Goal: Check status: Check status

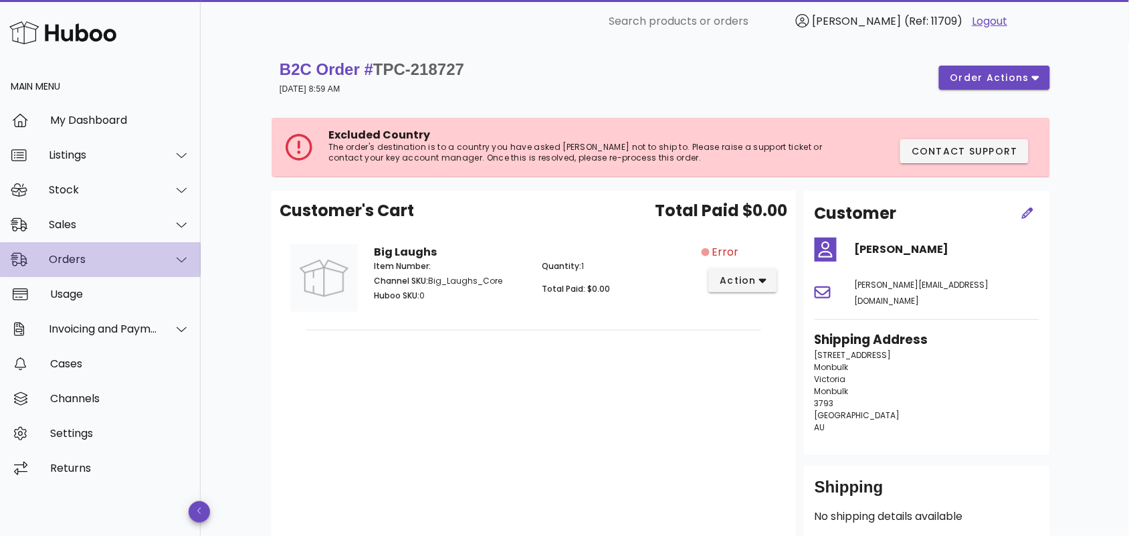
click at [94, 265] on div "Orders" at bounding box center [103, 259] width 109 height 13
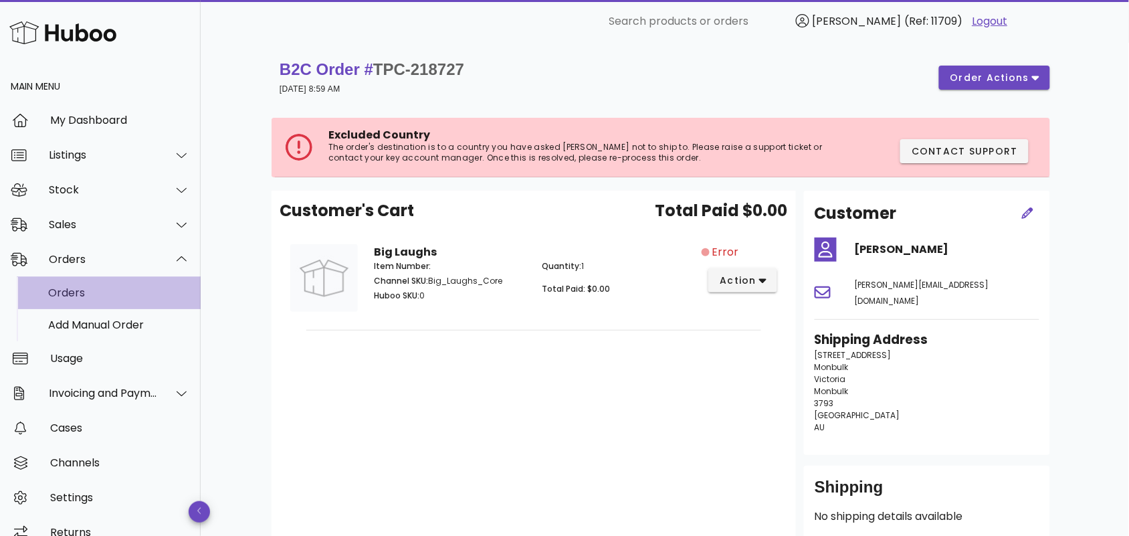
click at [92, 298] on div "Orders" at bounding box center [119, 292] width 142 height 13
click at [84, 298] on div "Orders" at bounding box center [119, 292] width 142 height 13
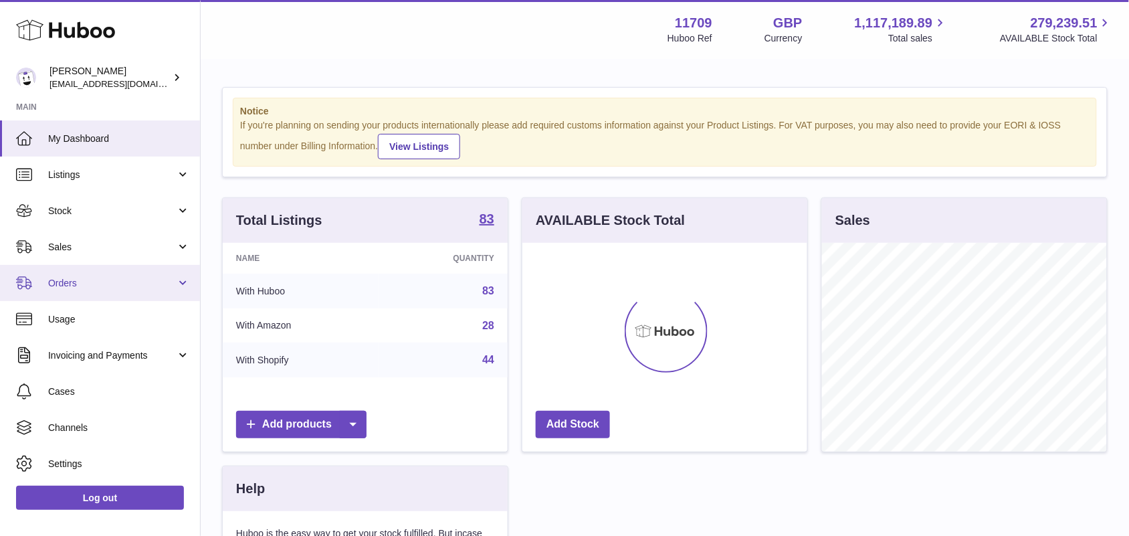
scroll to position [208, 284]
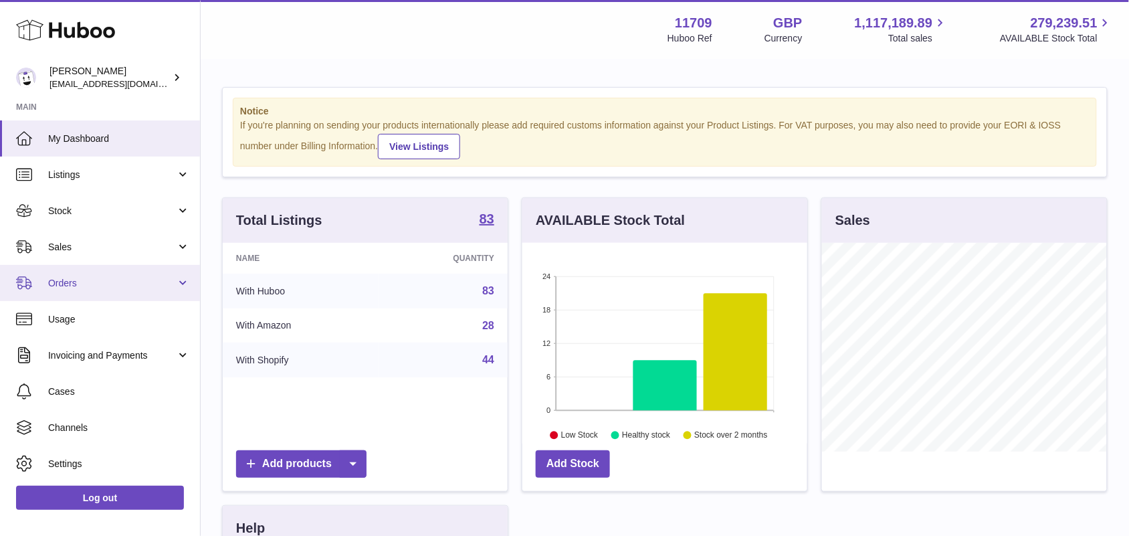
click at [109, 285] on span "Orders" at bounding box center [112, 283] width 128 height 13
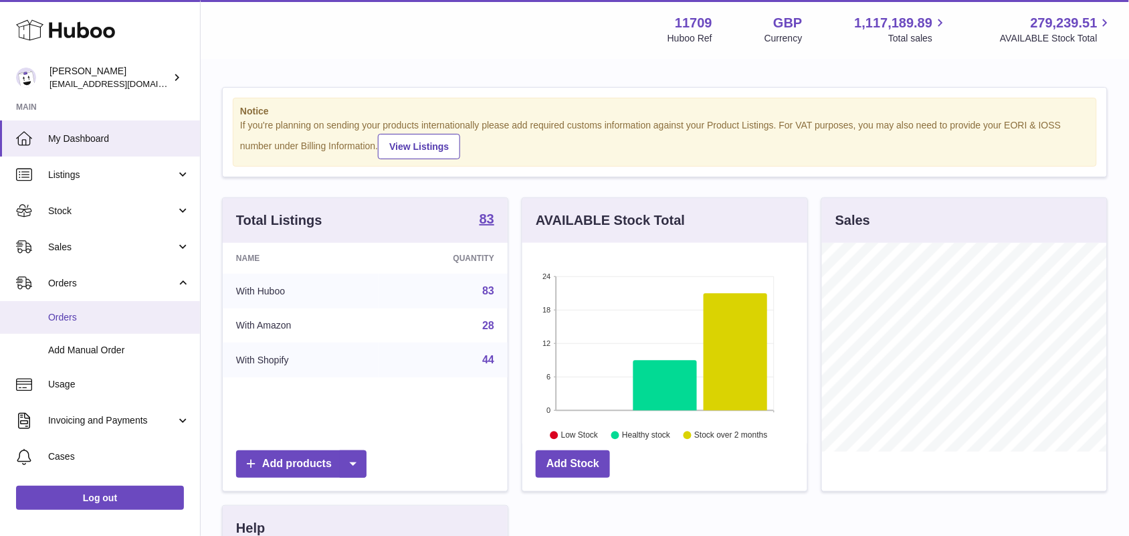
click at [109, 314] on span "Orders" at bounding box center [119, 317] width 142 height 13
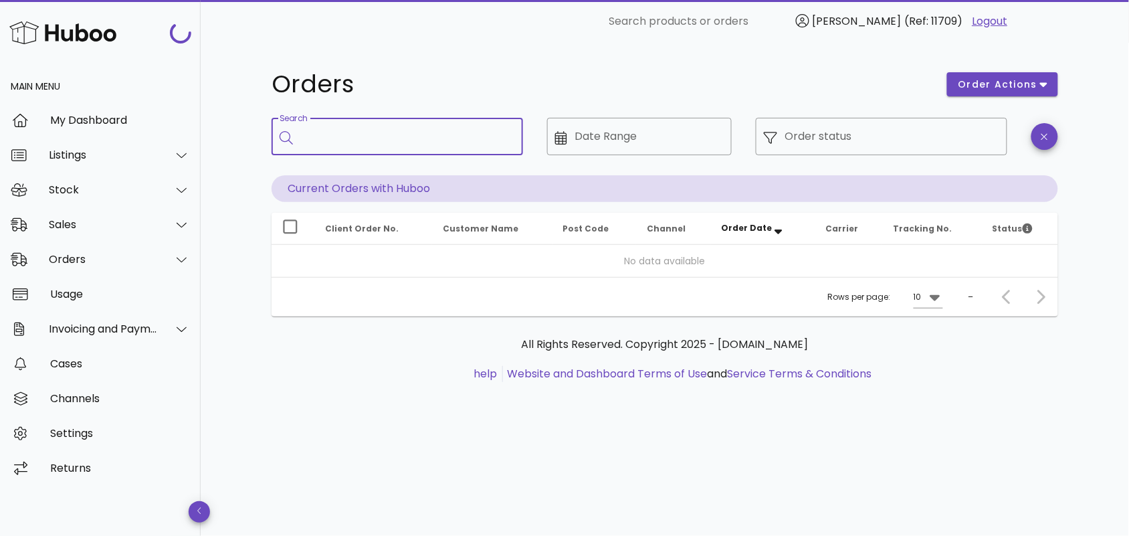
click at [333, 126] on input "Search" at bounding box center [406, 136] width 211 height 21
paste input "**********"
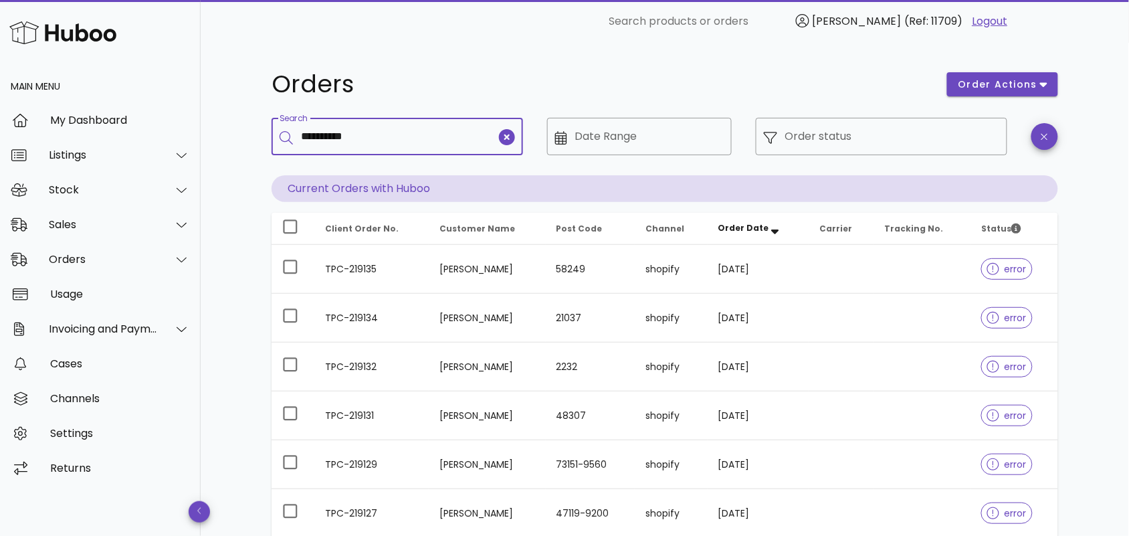
type input "**********"
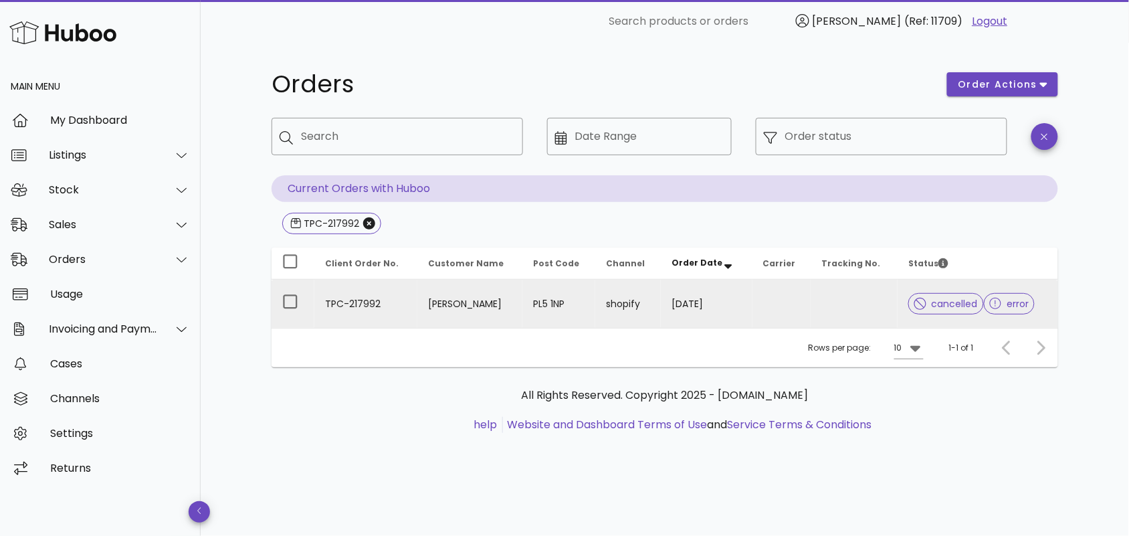
click at [390, 308] on td "TPC-217992" at bounding box center [365, 304] width 103 height 48
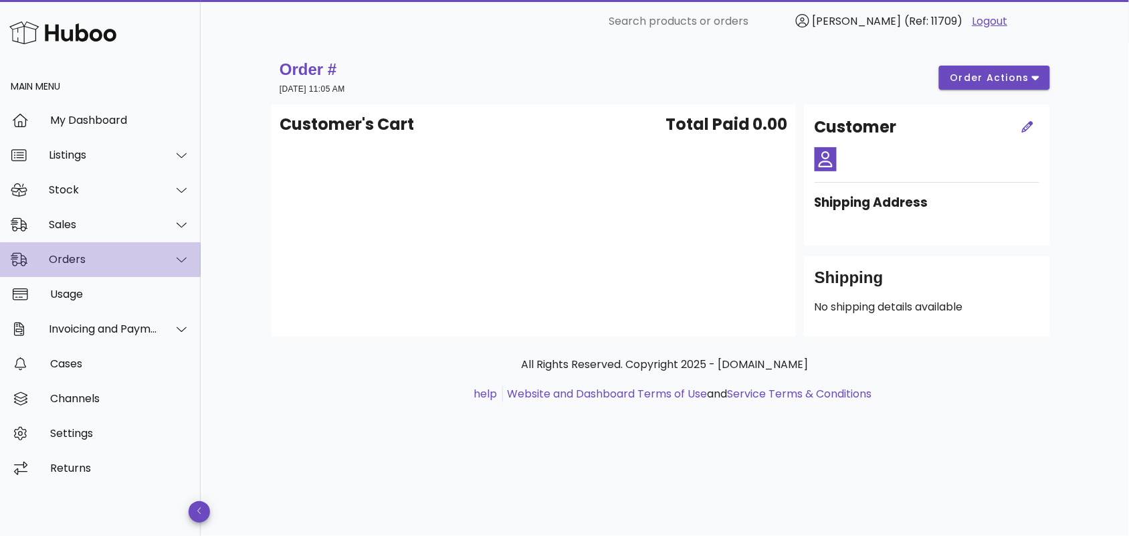
click at [88, 260] on div "Orders" at bounding box center [103, 259] width 109 height 13
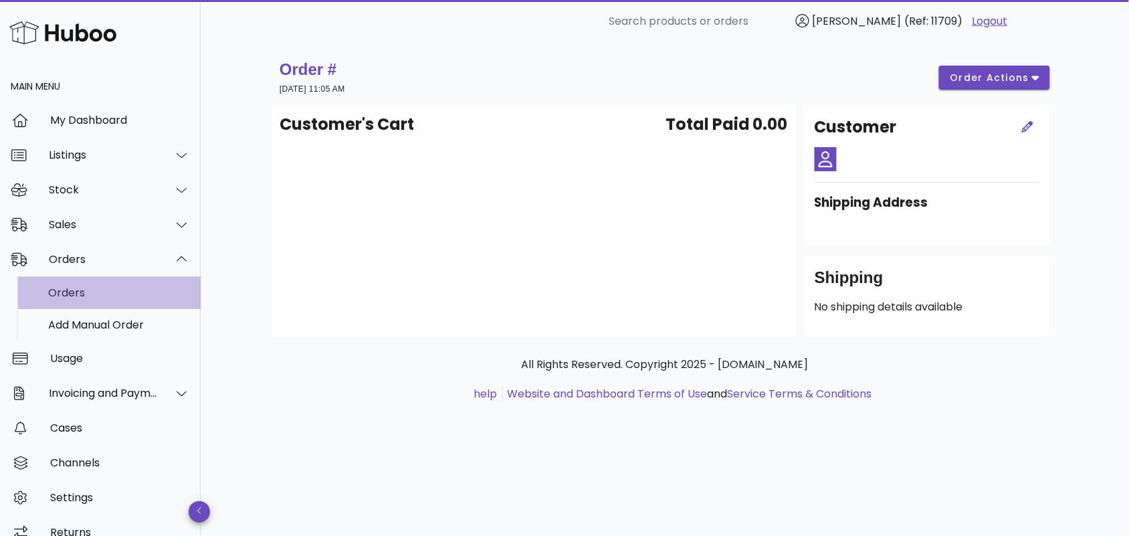
click at [94, 285] on div "Orders" at bounding box center [119, 292] width 142 height 29
click at [94, 292] on div "Orders" at bounding box center [119, 292] width 142 height 13
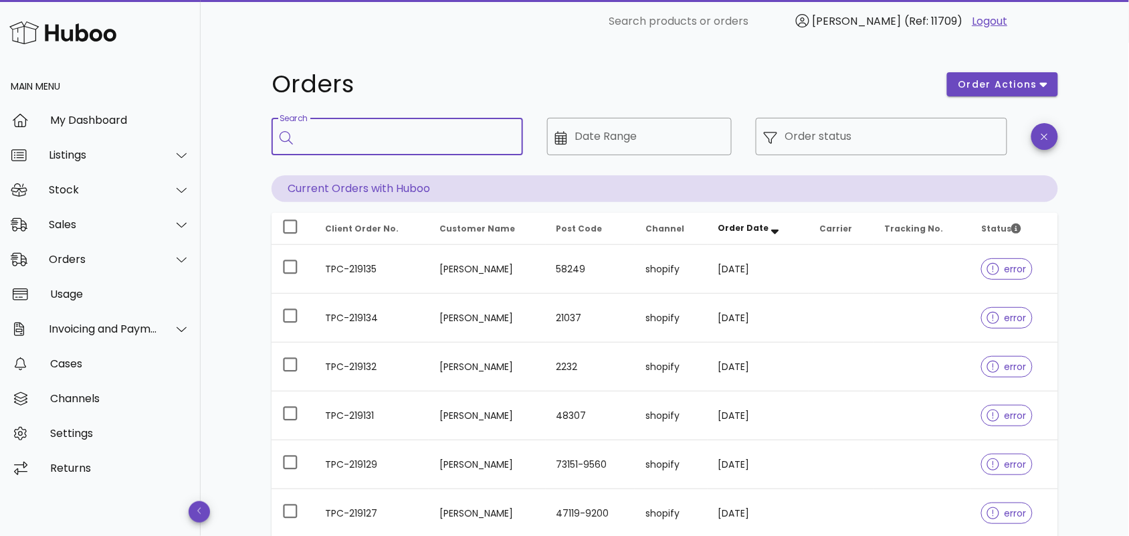
click at [366, 134] on input "Search" at bounding box center [406, 136] width 211 height 21
paste input "**********"
type input "**********"
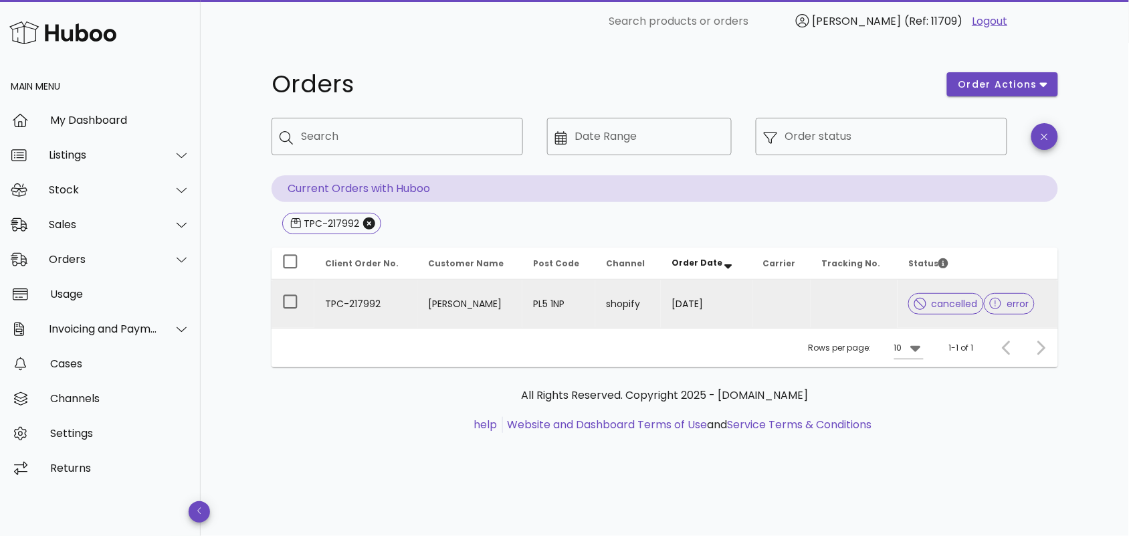
click at [391, 305] on td "TPC-217992" at bounding box center [365, 304] width 103 height 48
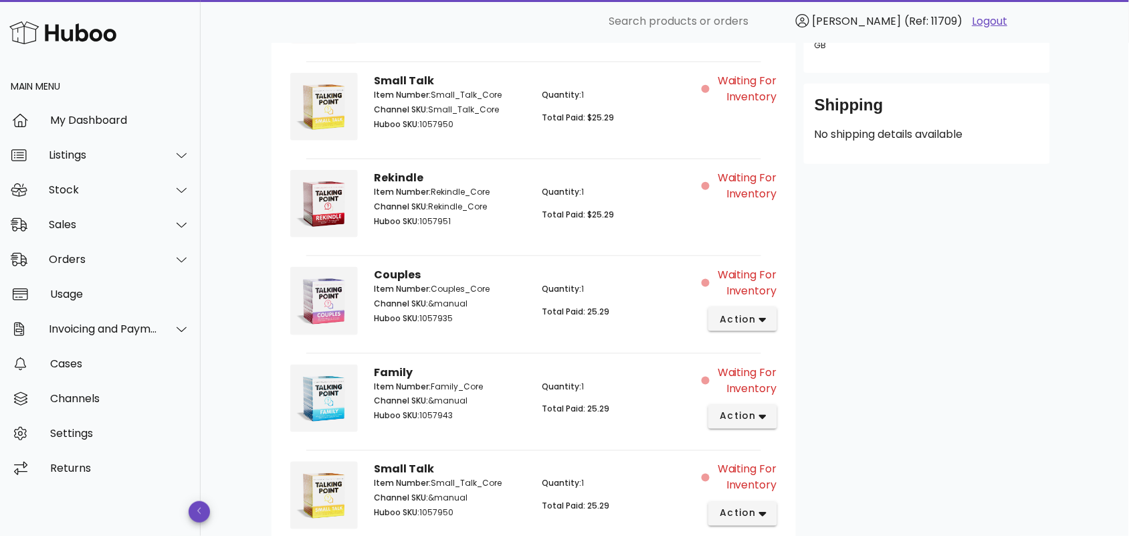
scroll to position [390, 0]
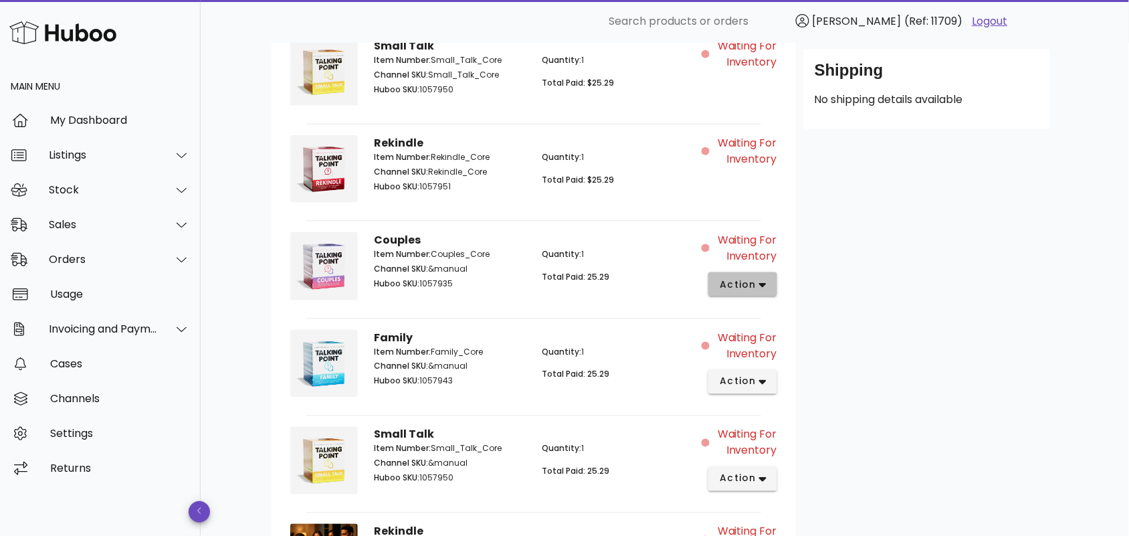
click at [765, 279] on icon "button" at bounding box center [762, 285] width 7 height 12
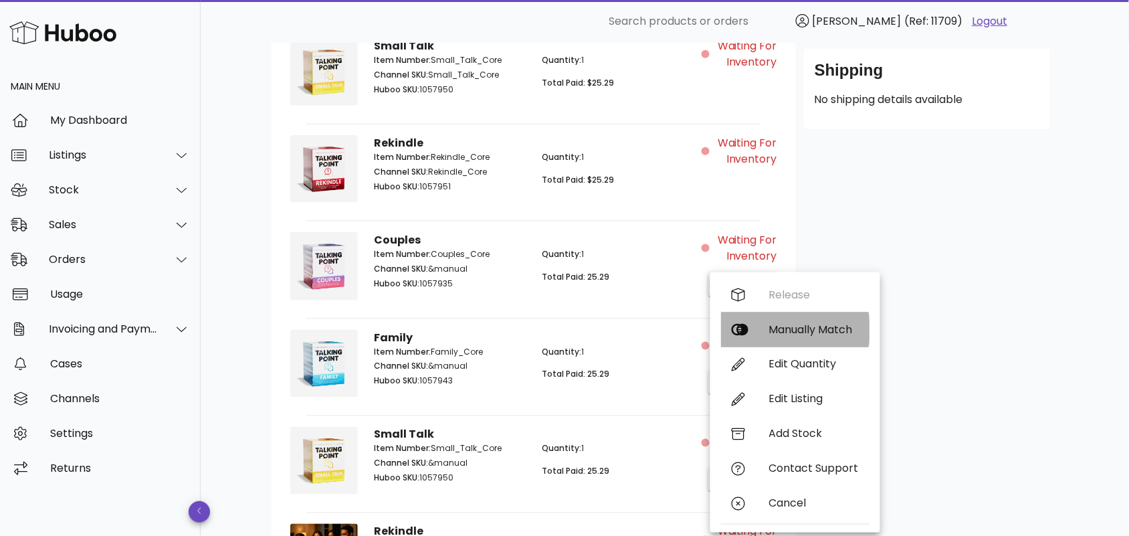
click at [793, 326] on div "Manually Match" at bounding box center [814, 329] width 90 height 13
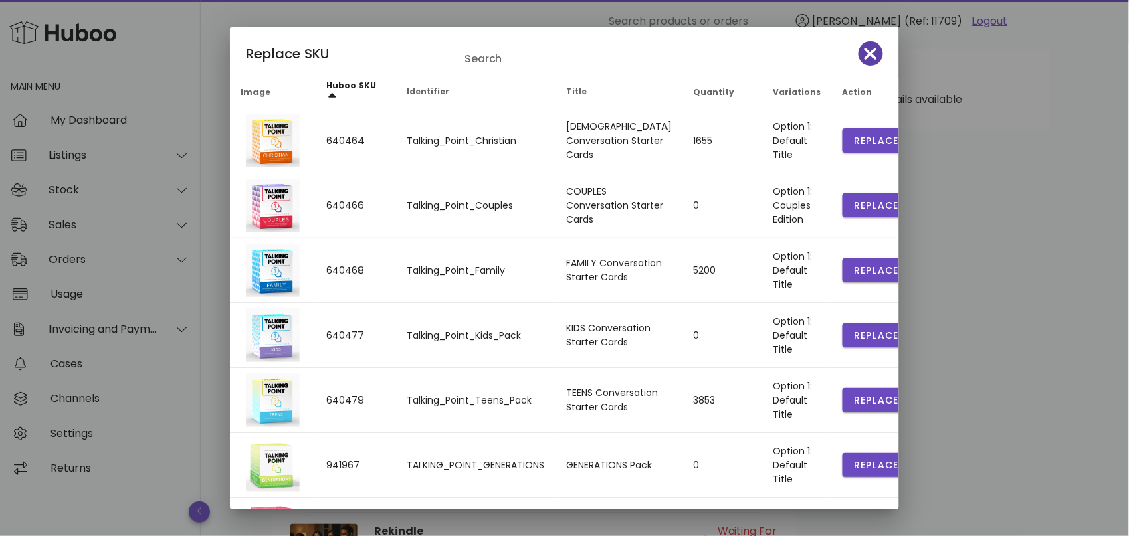
click at [865, 54] on icon "button" at bounding box center [871, 53] width 12 height 19
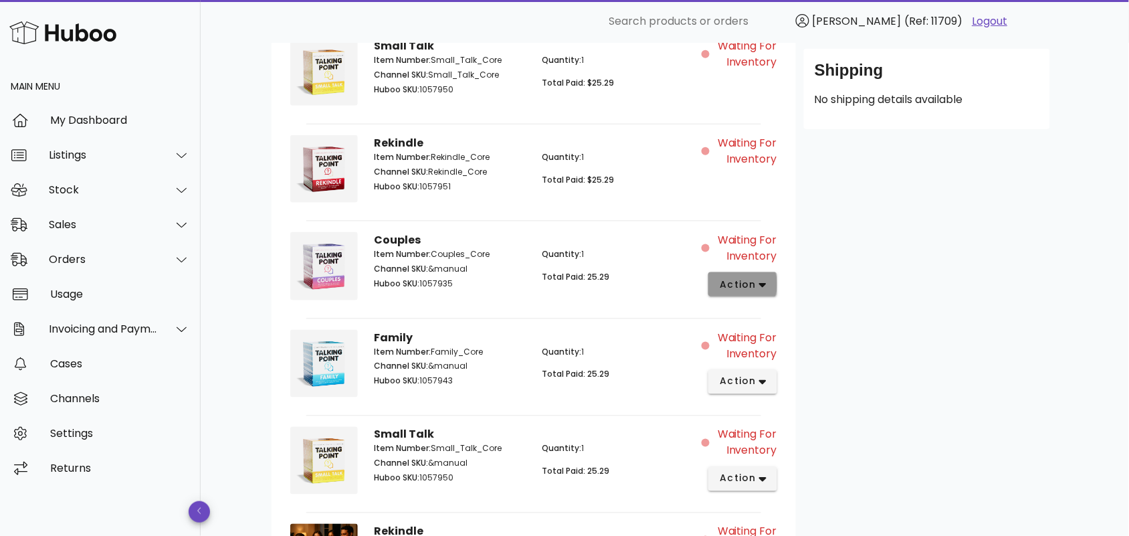
click at [761, 285] on icon "button" at bounding box center [762, 285] width 7 height 12
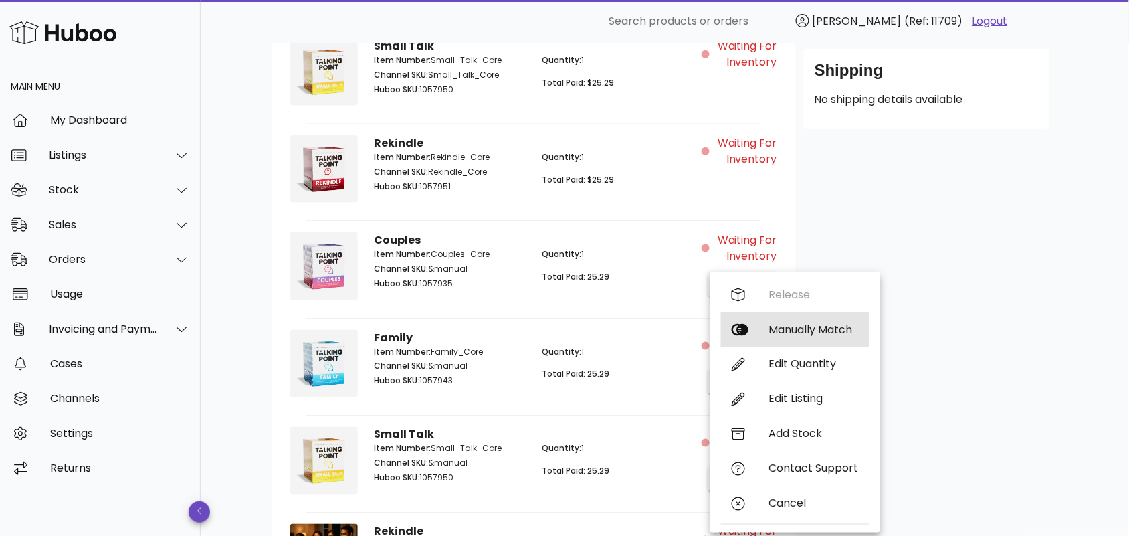
click at [791, 324] on div "Manually Match" at bounding box center [814, 329] width 90 height 13
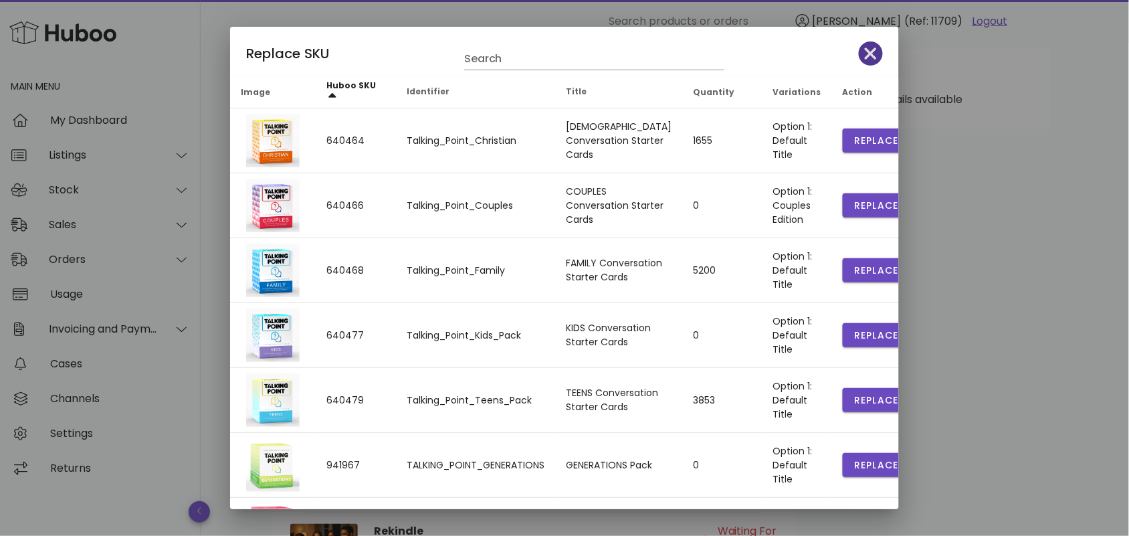
click at [865, 51] on icon "button" at bounding box center [871, 53] width 12 height 19
